Goal: Task Accomplishment & Management: Manage account settings

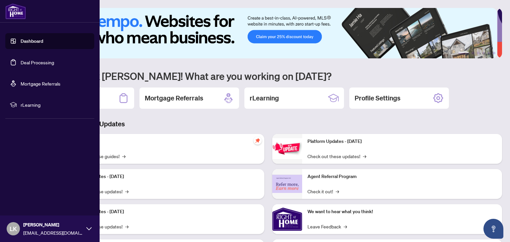
click at [21, 44] on link "Dashboard" at bounding box center [32, 41] width 23 height 6
click at [35, 63] on link "Deal Processing" at bounding box center [38, 62] width 34 height 6
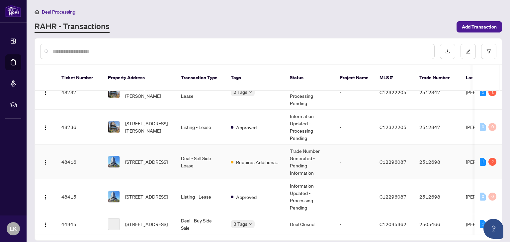
scroll to position [232, 0]
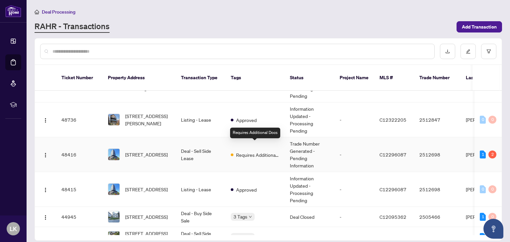
click at [245, 151] on span "Requires Additional Docs" at bounding box center [257, 154] width 43 height 7
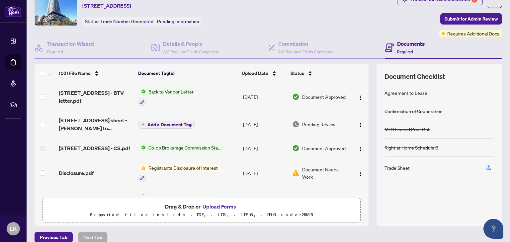
scroll to position [2, 0]
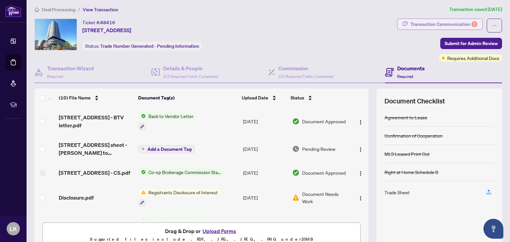
click at [449, 27] on div "Transaction Communication 2" at bounding box center [443, 24] width 67 height 11
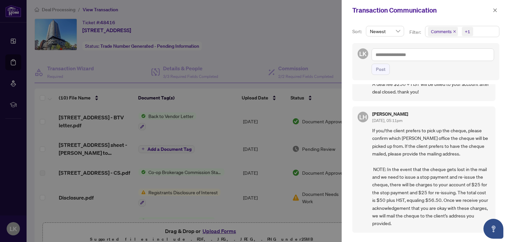
scroll to position [0, 0]
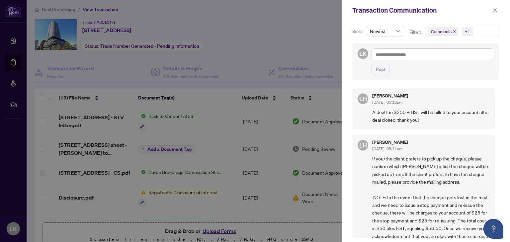
drag, startPoint x: 395, startPoint y: 24, endPoint x: 394, endPoint y: 28, distance: 3.5
click at [394, 26] on div "Sort: Newest Filter: Comments +1 LK Post LH [PERSON_NAME] [DATE], 05:13pm A dea…" at bounding box center [425, 132] width 168 height 222
click at [394, 30] on span "Newest" at bounding box center [385, 31] width 30 height 10
click at [379, 25] on div "Sort: Newest desc asc Newest Oldest Filter: Comments +1 LK Post LH [PERSON_NAME…" at bounding box center [425, 132] width 168 height 222
click at [382, 23] on div "Sort: Newest desc asc Newest Oldest Filter: Comments +1 LK Post LH [PERSON_NAME…" at bounding box center [425, 132] width 168 height 222
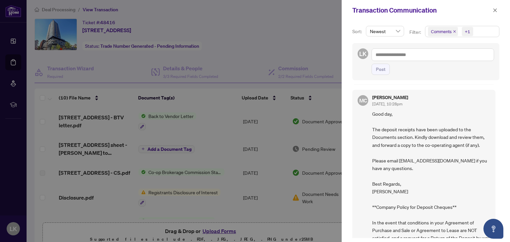
scroll to position [431, 0]
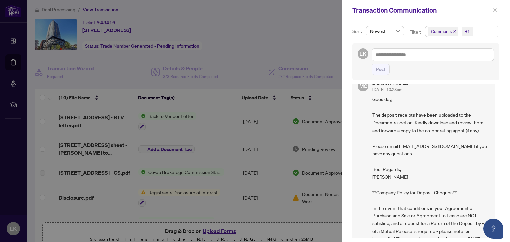
click at [192, 137] on div at bounding box center [255, 121] width 510 height 242
click at [204, 150] on div at bounding box center [255, 121] width 510 height 242
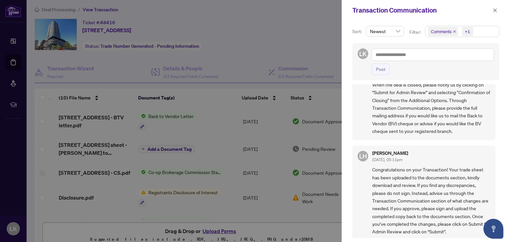
scroll to position [199, 0]
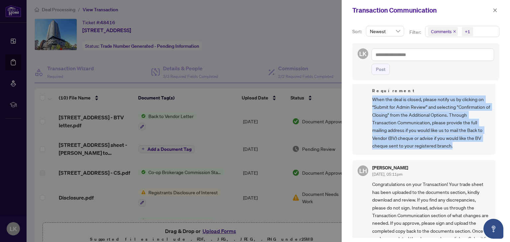
drag, startPoint x: 455, startPoint y: 145, endPoint x: 372, endPoint y: 100, distance: 95.0
click at [372, 100] on div "LH [PERSON_NAME] [DATE], 05:11pm Requirement When the deal is closed, please no…" at bounding box center [423, 111] width 143 height 88
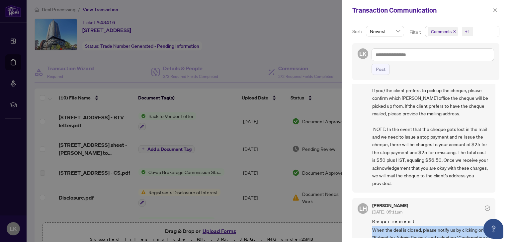
scroll to position [66, 0]
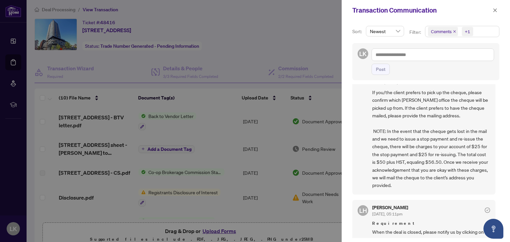
click at [416, 156] on span "If you/the client prefers to pick up the cheque, please confirm which [PERSON_N…" at bounding box center [431, 139] width 118 height 101
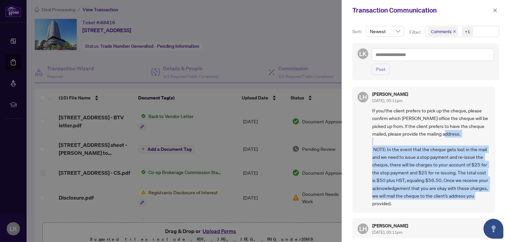
scroll to position [33, 0]
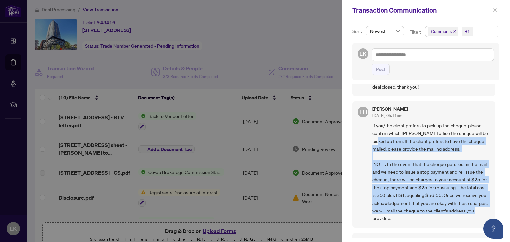
drag, startPoint x: 424, startPoint y: 185, endPoint x: 382, endPoint y: 137, distance: 63.3
click at [382, 137] on span "If you/the client prefers to pick up the cheque, please confirm which [PERSON_N…" at bounding box center [431, 172] width 118 height 101
click at [412, 206] on span "If you/the client prefers to pick up the cheque, please confirm which [PERSON_N…" at bounding box center [431, 172] width 118 height 101
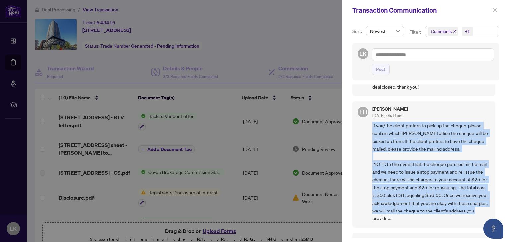
drag, startPoint x: 370, startPoint y: 125, endPoint x: 424, endPoint y: 221, distance: 109.8
click at [424, 221] on div "LH [PERSON_NAME] [DATE], 05:11pm If you/the client prefers to pick up the chequ…" at bounding box center [423, 165] width 143 height 126
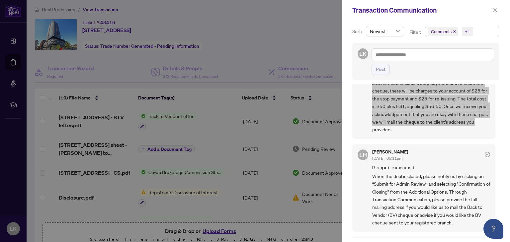
scroll to position [133, 0]
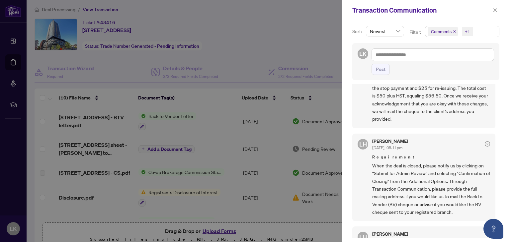
click at [406, 131] on div "LH [PERSON_NAME] [DATE], 05:13pm A deal fee $250 + HST will be billed to your a…" at bounding box center [425, 161] width 147 height 154
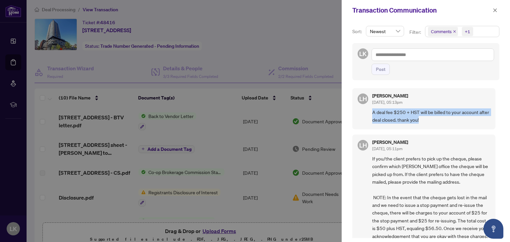
drag, startPoint x: 434, startPoint y: 123, endPoint x: 370, endPoint y: 113, distance: 64.1
click at [370, 113] on div "LH [PERSON_NAME] [DATE], 05:13pm A deal fee $250 + HST will be billed to your a…" at bounding box center [423, 108] width 143 height 41
click at [419, 149] on div "[PERSON_NAME] [DATE], 05:11pm" at bounding box center [431, 146] width 118 height 12
